Goal: Navigation & Orientation: Find specific page/section

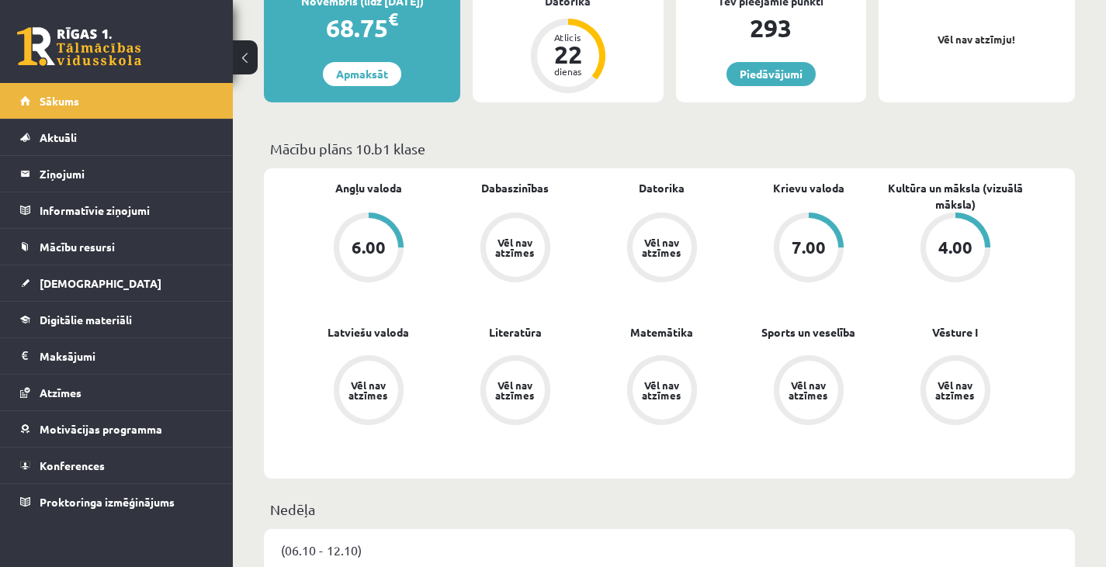
scroll to position [327, 0]
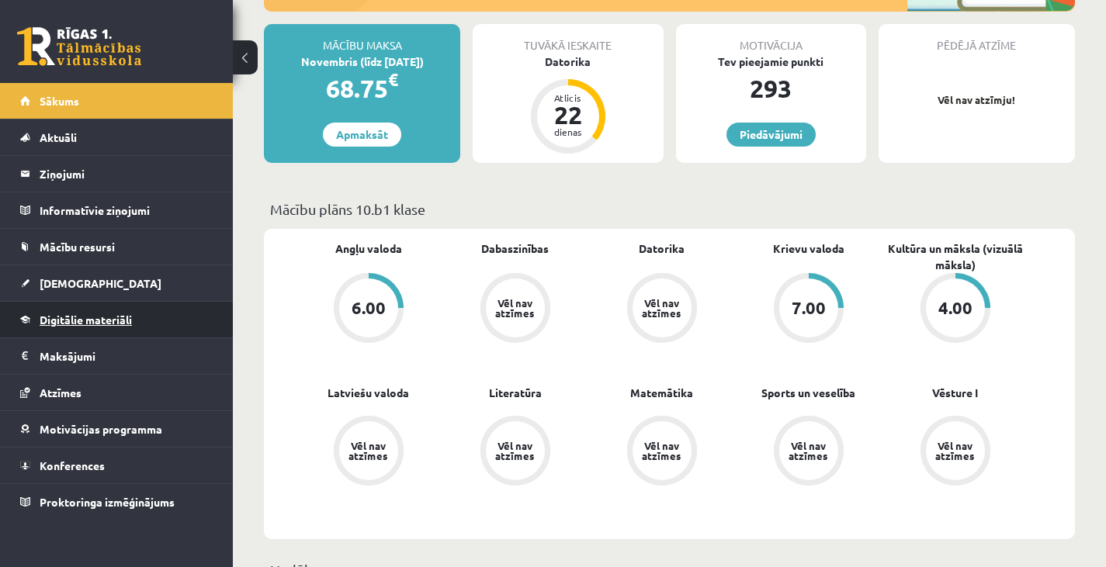
click at [101, 330] on link "Digitālie materiāli" at bounding box center [116, 320] width 193 height 36
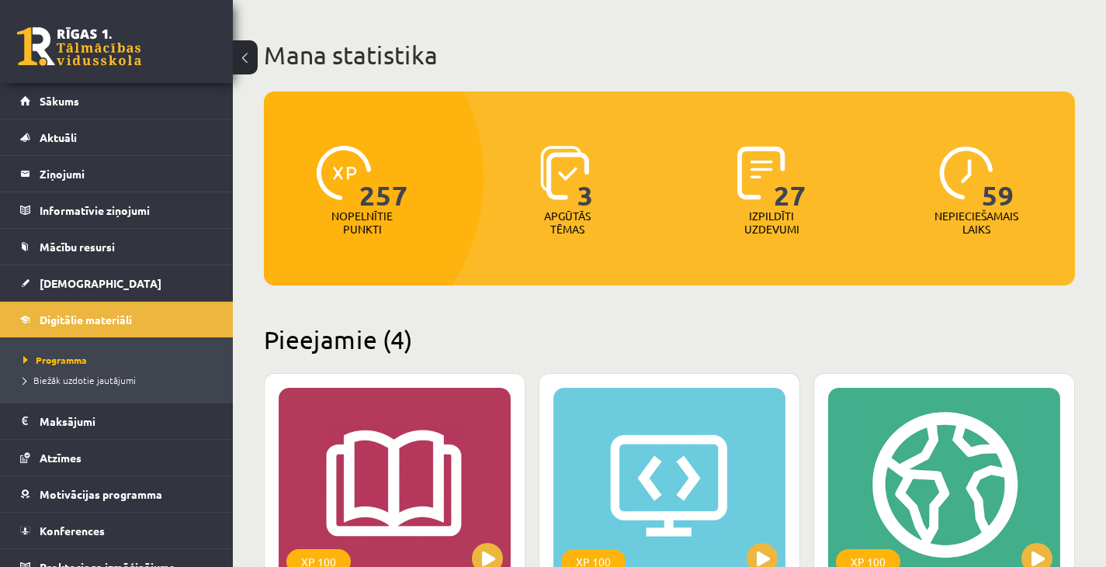
scroll to position [125, 0]
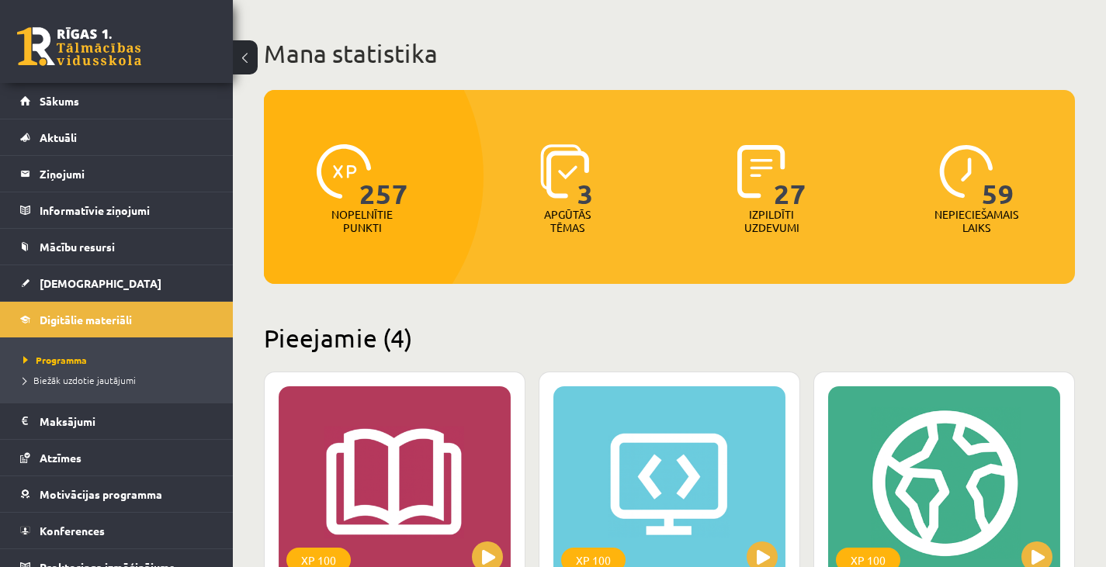
click at [369, 209] on p "Nopelnītie punkti" at bounding box center [361, 221] width 61 height 26
click at [569, 204] on div "3" at bounding box center [567, 172] width 54 height 71
click at [797, 221] on p "Izpildīti uzdevumi" at bounding box center [771, 221] width 61 height 26
click at [768, 223] on p "Izpildīti uzdevumi" at bounding box center [771, 221] width 61 height 26
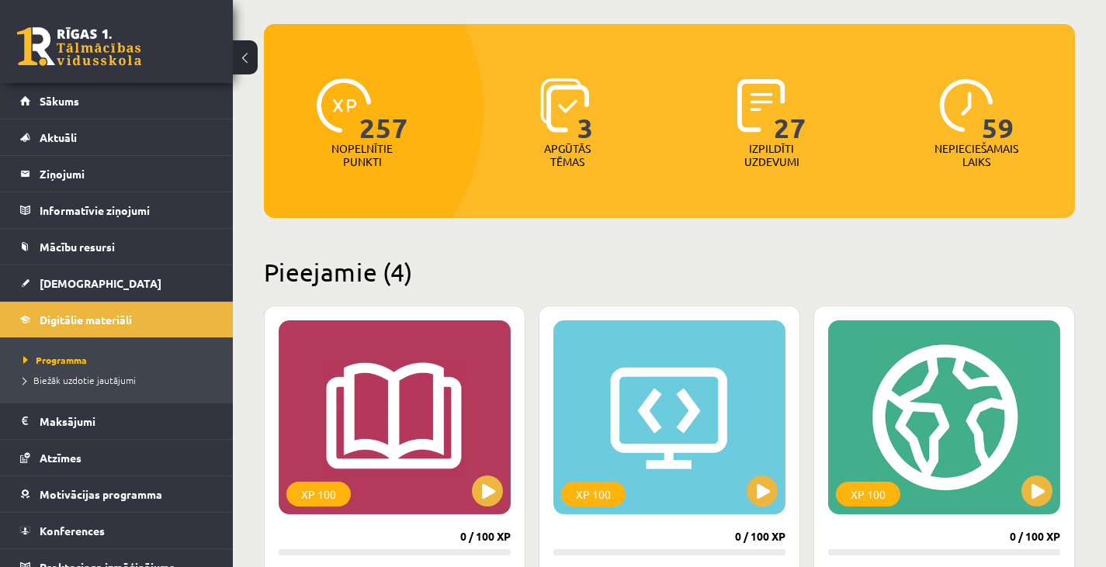
scroll to position [18, 0]
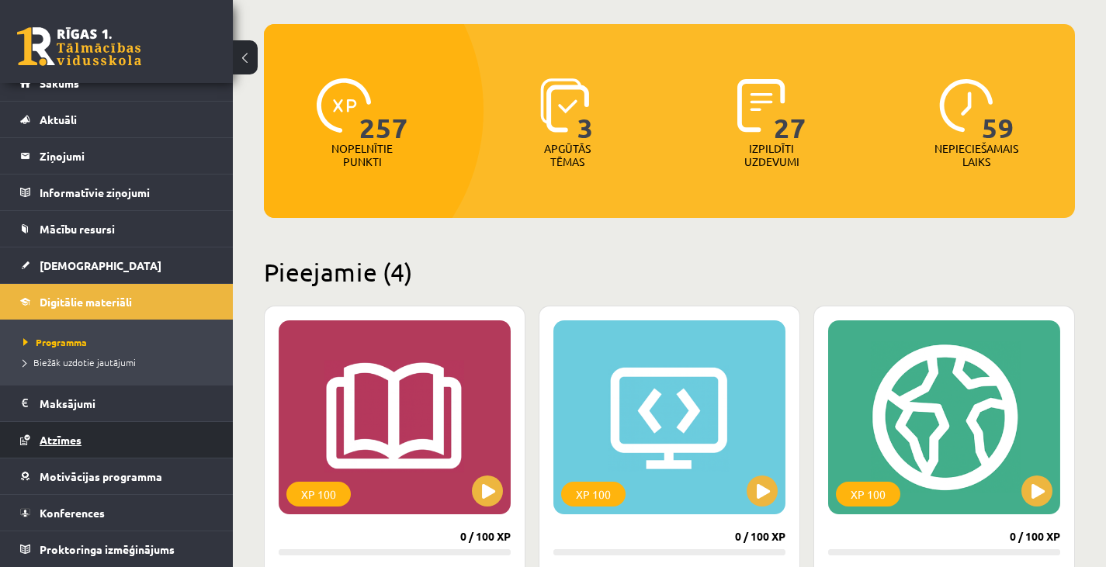
click at [67, 442] on span "Atzīmes" at bounding box center [61, 440] width 42 height 14
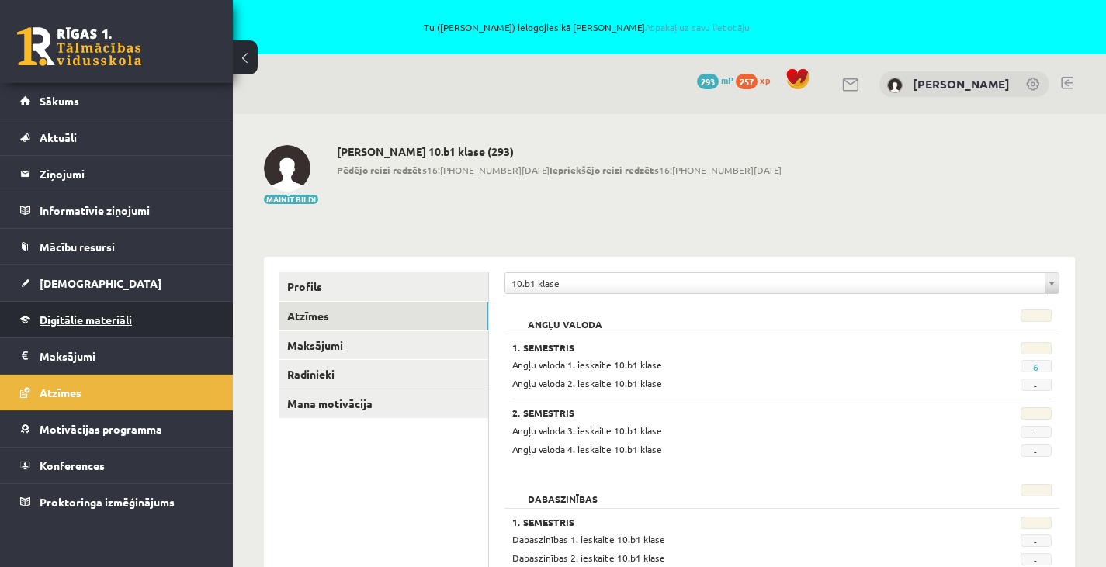
click at [83, 324] on span "Digitālie materiāli" at bounding box center [86, 320] width 92 height 14
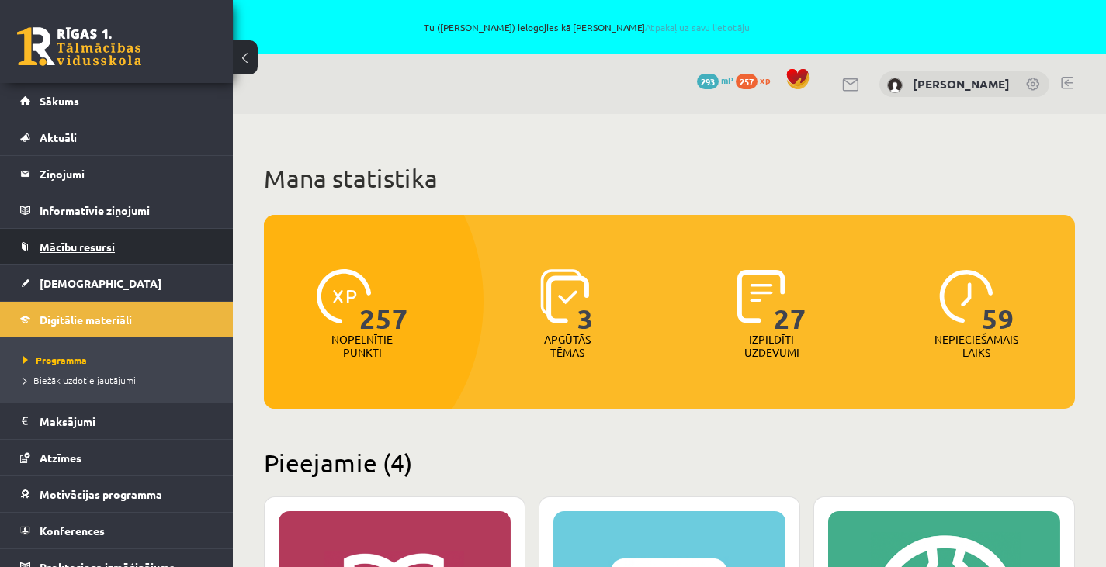
click at [87, 257] on link "Mācību resursi" at bounding box center [116, 247] width 193 height 36
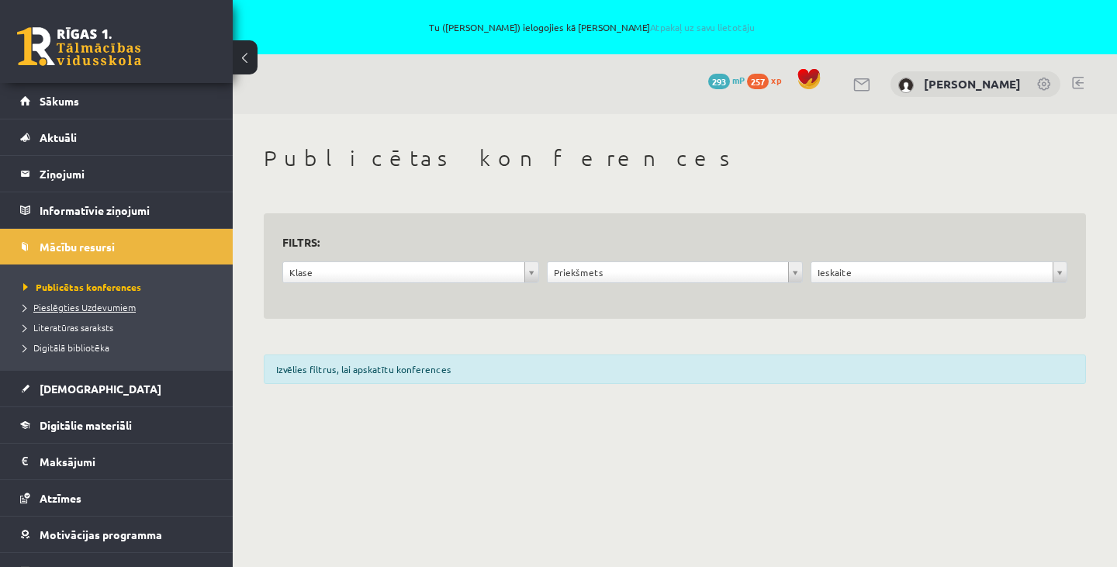
click at [78, 304] on span "Pieslēgties Uzdevumiem" at bounding box center [79, 307] width 112 height 12
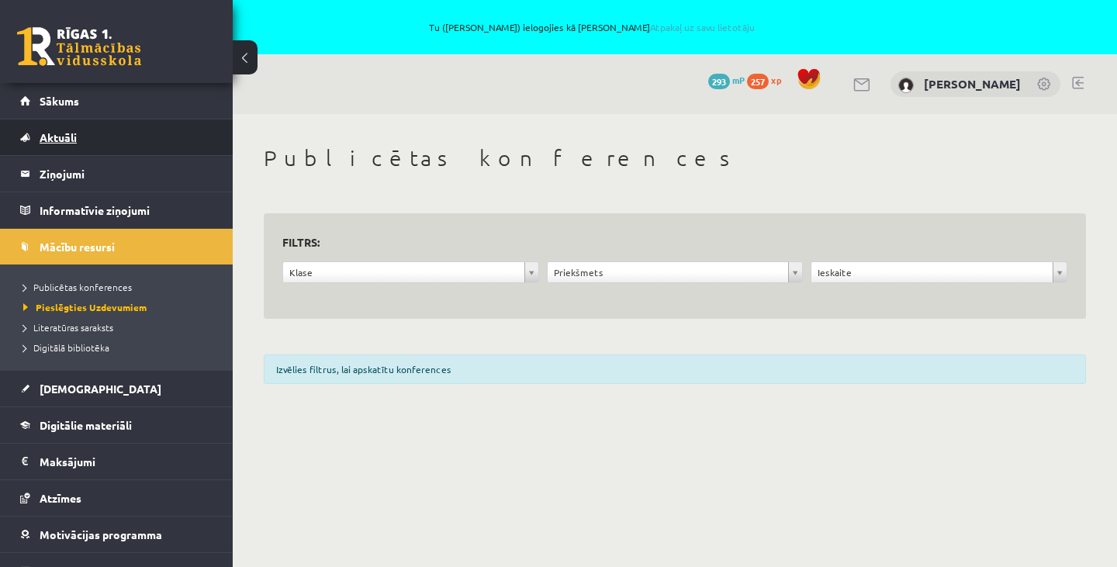
click at [95, 137] on link "Aktuāli" at bounding box center [116, 137] width 193 height 36
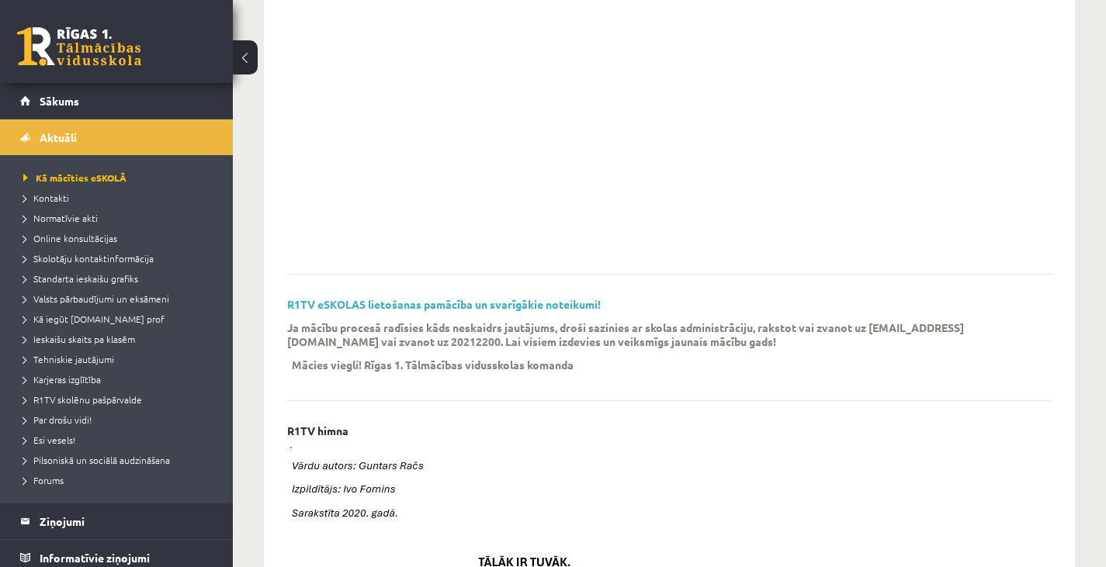
scroll to position [305, 0]
click at [88, 143] on link "Aktuāli" at bounding box center [116, 137] width 193 height 36
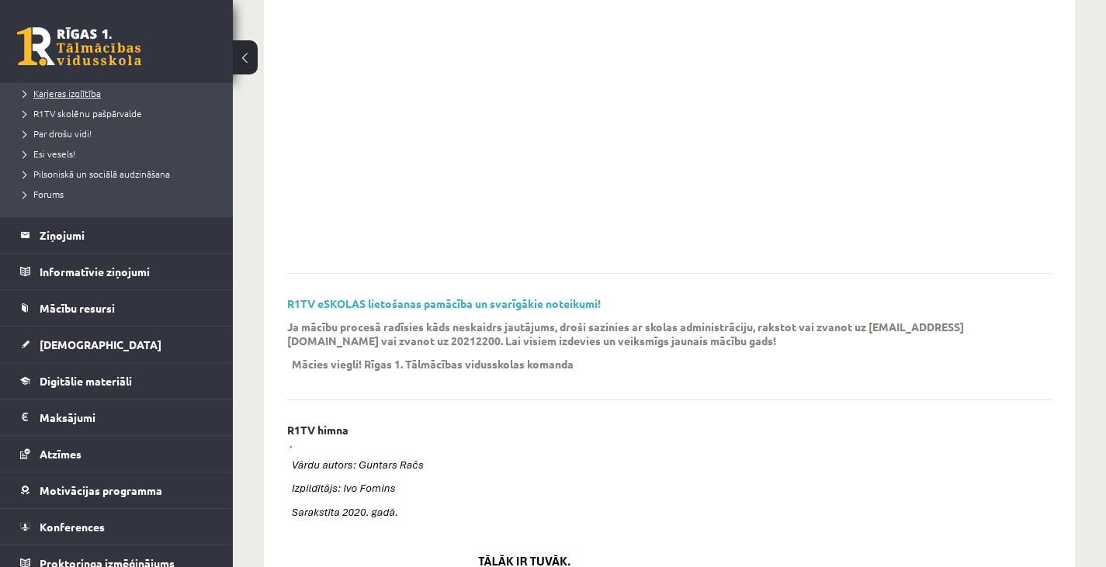
scroll to position [300, 0]
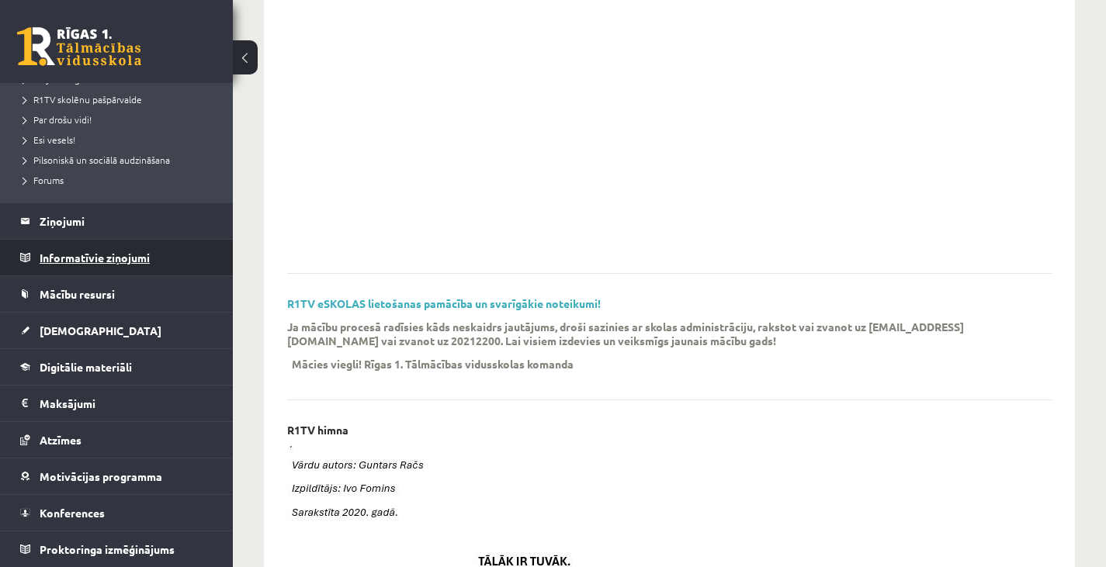
click at [63, 250] on legend "Informatīvie ziņojumi 0" at bounding box center [127, 258] width 174 height 36
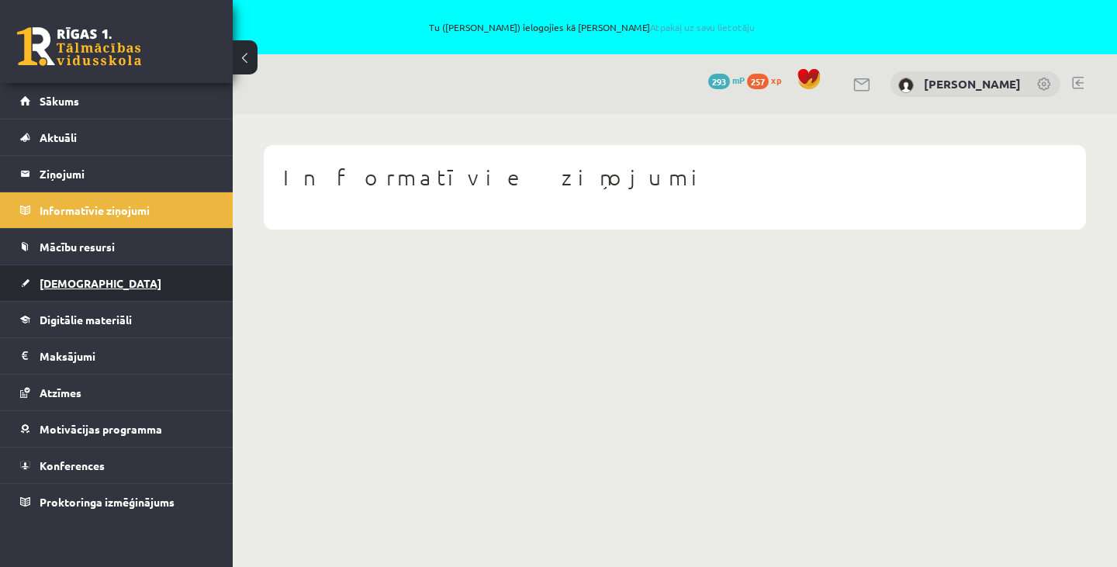
click at [60, 283] on span "[DEMOGRAPHIC_DATA]" at bounding box center [101, 283] width 122 height 14
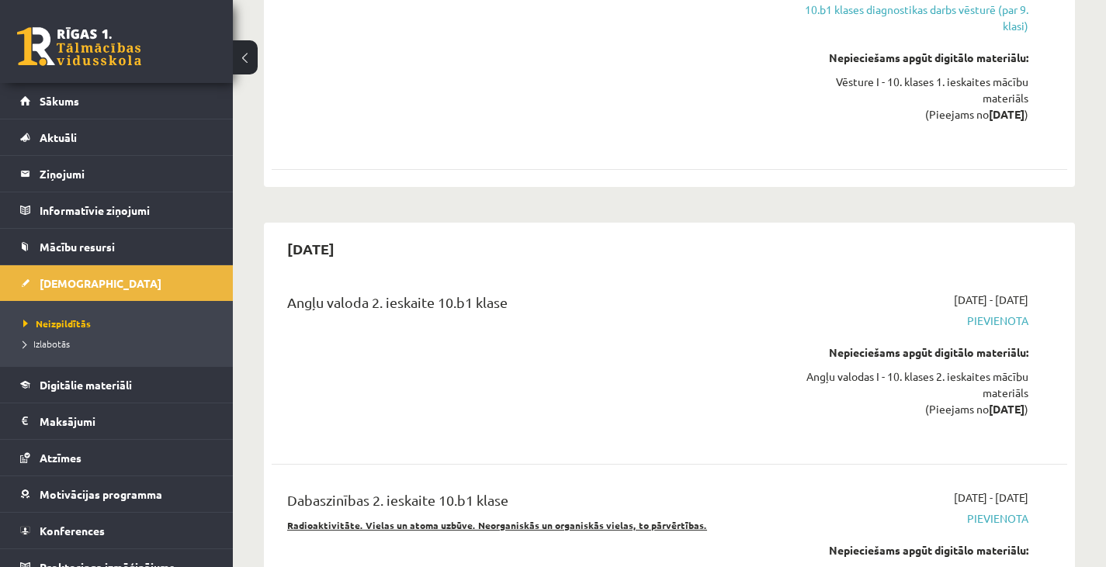
scroll to position [2618, 0]
